Goal: Transaction & Acquisition: Purchase product/service

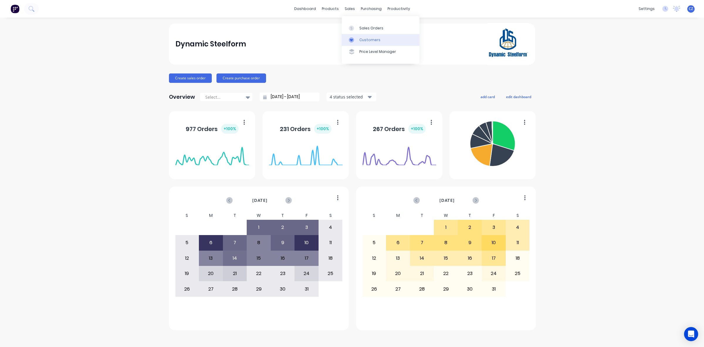
drag, startPoint x: 361, startPoint y: 43, endPoint x: 360, endPoint y: 40, distance: 3.2
click at [361, 42] on link "Customers" at bounding box center [381, 40] width 78 height 12
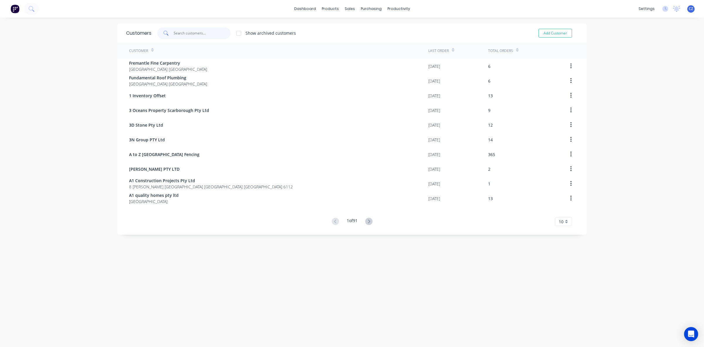
click at [210, 35] on input "text" at bounding box center [202, 33] width 57 height 12
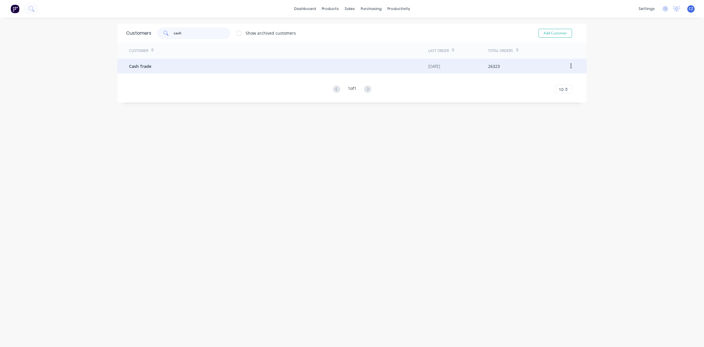
type input "cash"
click at [172, 65] on div "Cash Trade" at bounding box center [278, 66] width 299 height 15
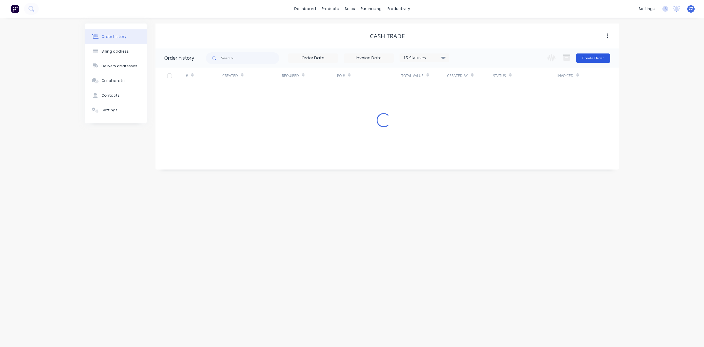
click at [589, 60] on button "Create Order" at bounding box center [593, 57] width 34 height 9
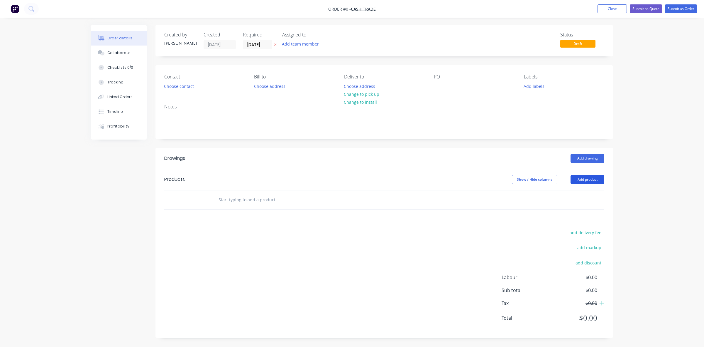
click at [590, 178] on button "Add product" at bounding box center [588, 179] width 34 height 9
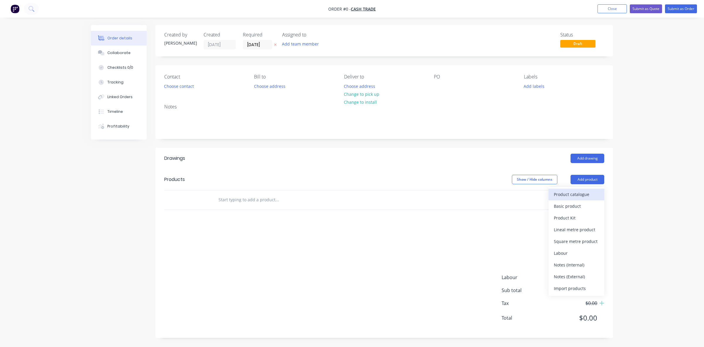
click at [591, 195] on div "Product catalogue" at bounding box center [576, 194] width 45 height 9
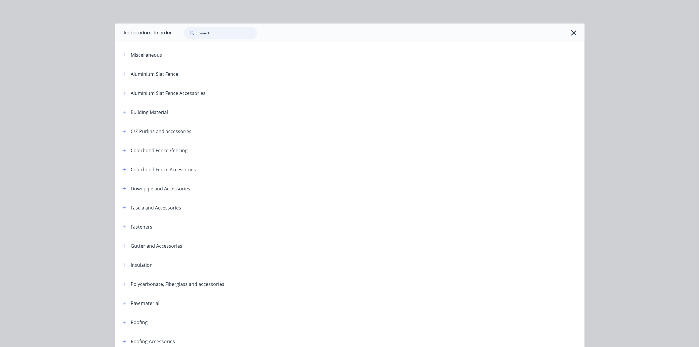
click at [206, 34] on input "text" at bounding box center [228, 33] width 58 height 12
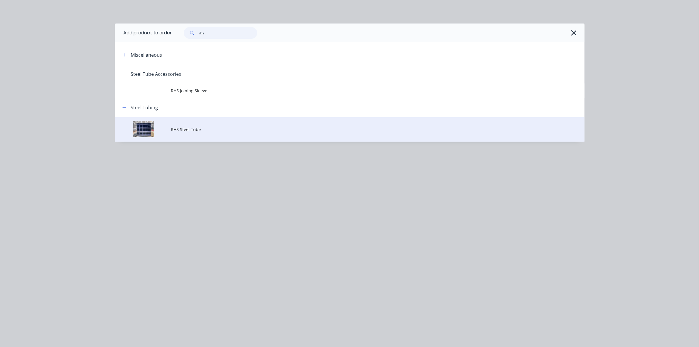
type input "rhs"
click at [197, 132] on span "RHS Steel Tube" at bounding box center [336, 129] width 331 height 6
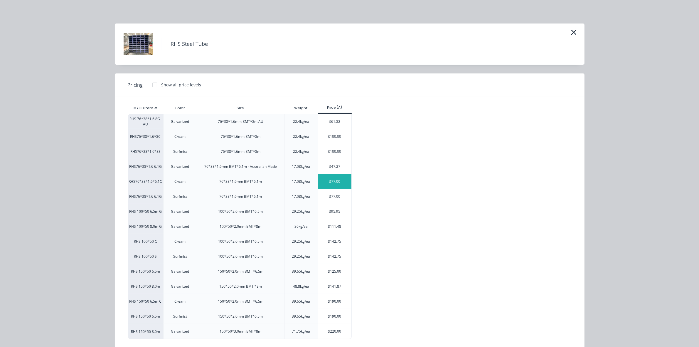
click at [335, 185] on div "$77.00" at bounding box center [334, 181] width 33 height 15
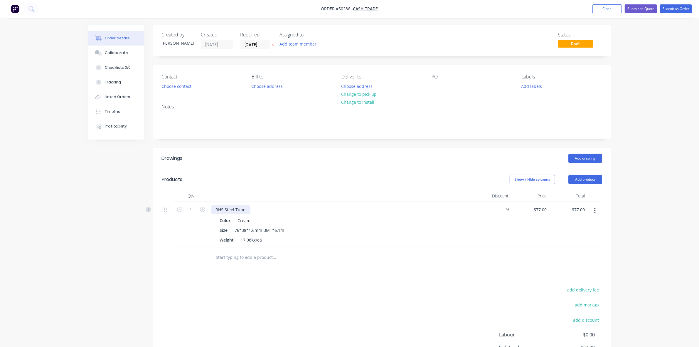
click at [248, 210] on div "RHS Steel Tube" at bounding box center [230, 209] width 39 height 9
click at [224, 258] on input "text" at bounding box center [274, 257] width 117 height 12
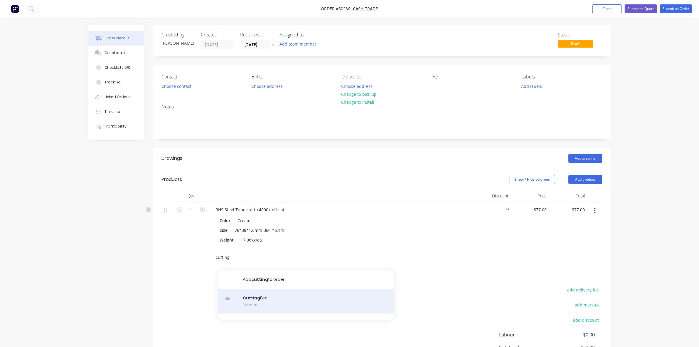
type input "cutting"
click at [258, 299] on div "Cutting Fee Product" at bounding box center [306, 301] width 176 height 25
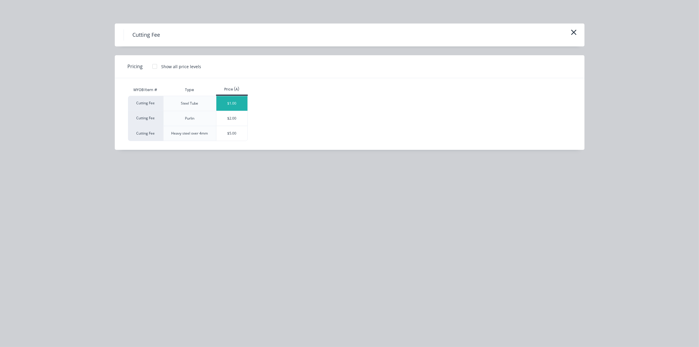
click at [236, 107] on div "$1.00" at bounding box center [231, 103] width 31 height 15
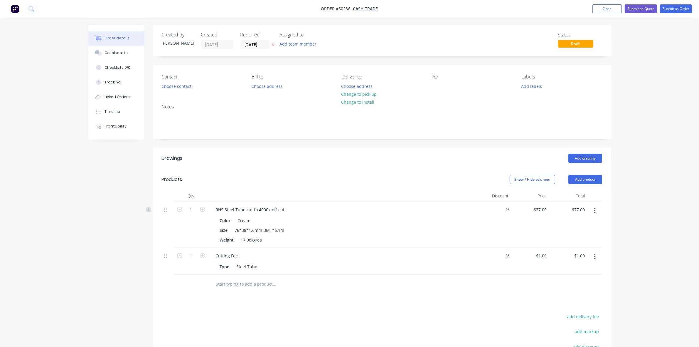
click at [382, 293] on div at bounding box center [314, 283] width 211 height 19
click at [579, 176] on button "Add product" at bounding box center [585, 179] width 34 height 9
click at [579, 190] on button "Product catalogue" at bounding box center [574, 194] width 56 height 12
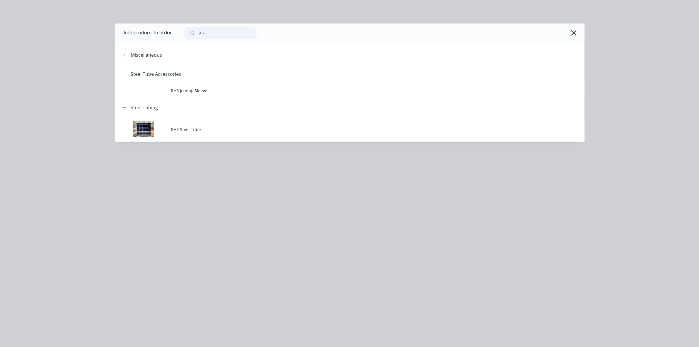
drag, startPoint x: 232, startPoint y: 32, endPoint x: 173, endPoint y: 34, distance: 59.3
click at [173, 34] on div "rhs" at bounding box center [375, 33] width 407 height 12
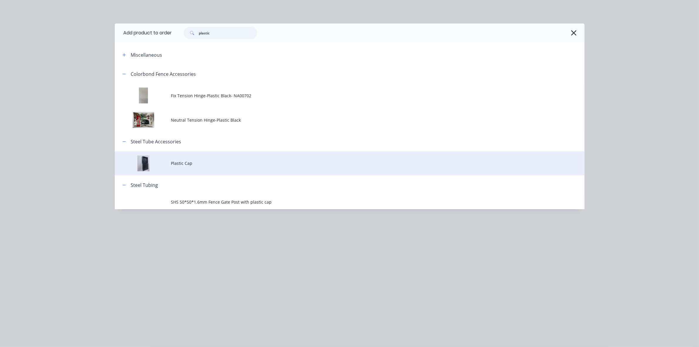
type input "plastic"
click at [193, 160] on span "Plastic Cap" at bounding box center [336, 163] width 331 height 6
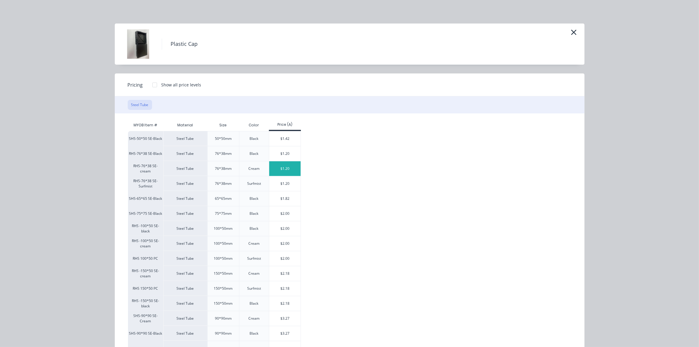
click at [287, 169] on div "$1.20" at bounding box center [284, 168] width 31 height 15
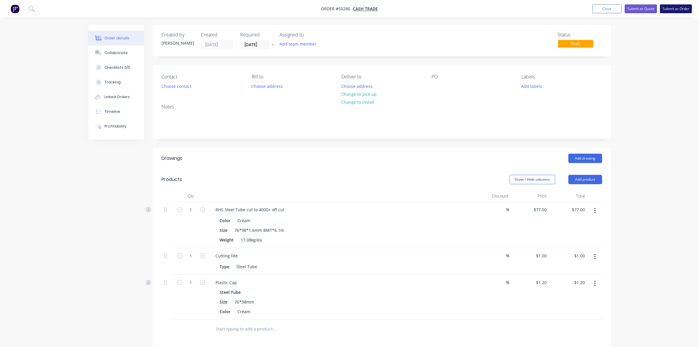
click at [671, 11] on button "Submit as Order" at bounding box center [676, 8] width 32 height 9
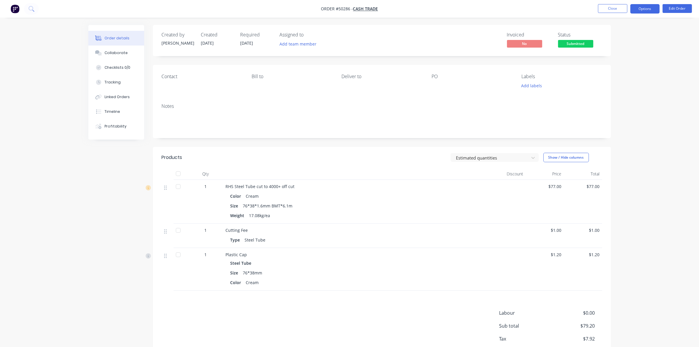
click at [645, 11] on button "Options" at bounding box center [644, 8] width 29 height 9
click at [624, 84] on div "Delivery Docket" at bounding box center [627, 82] width 54 height 9
drag, startPoint x: 667, startPoint y: 114, endPoint x: 661, endPoint y: 28, distance: 85.6
click at [666, 106] on div "Order details Collaborate Checklists 0/0 Tracking Linked Orders Timeline Profit…" at bounding box center [349, 191] width 699 height 382
click at [642, 11] on button "Options" at bounding box center [644, 8] width 29 height 9
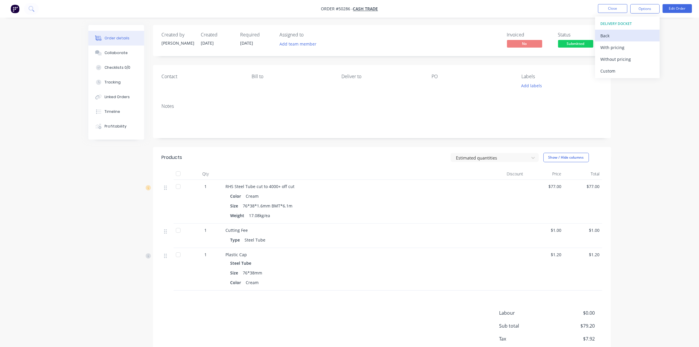
click at [625, 35] on div "Back" at bounding box center [627, 35] width 54 height 9
click at [617, 33] on div "Invoice" at bounding box center [627, 35] width 54 height 9
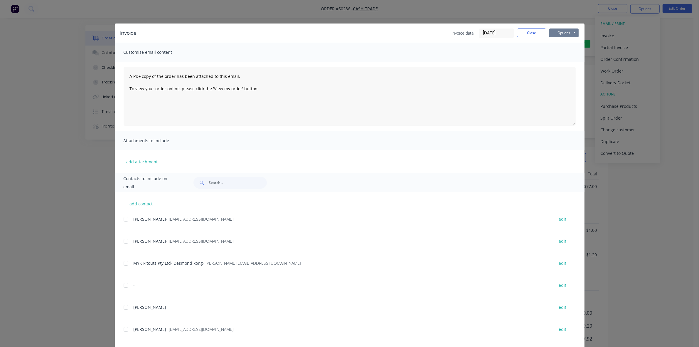
click at [563, 35] on button "Options" at bounding box center [563, 32] width 29 height 9
click at [573, 52] on button "Print" at bounding box center [568, 53] width 38 height 10
click at [531, 32] on button "Close" at bounding box center [531, 32] width 29 height 9
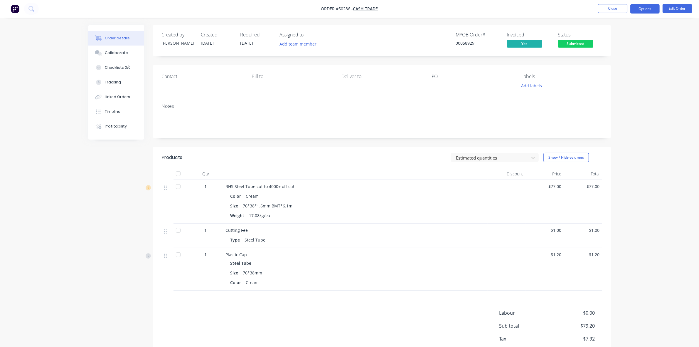
click at [646, 9] on button "Options" at bounding box center [644, 8] width 29 height 9
click at [630, 80] on div "Delivery Docket" at bounding box center [627, 82] width 54 height 9
click at [631, 63] on div "Without pricing" at bounding box center [627, 59] width 54 height 9
